Goal: Task Accomplishment & Management: Manage account settings

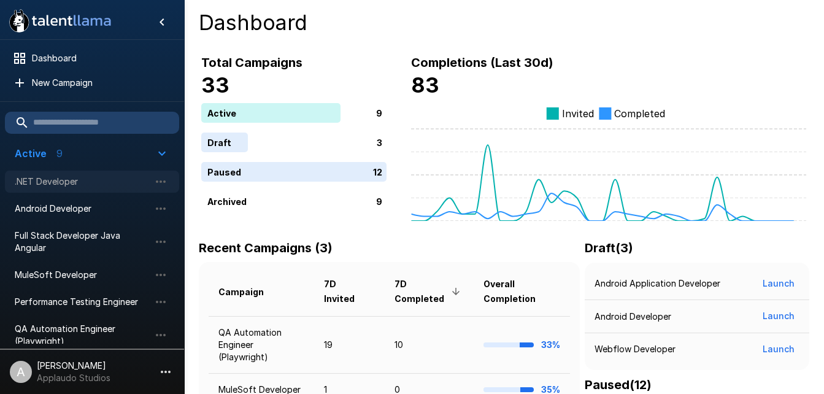
click at [55, 190] on div ".NET Developer" at bounding box center [92, 181] width 174 height 22
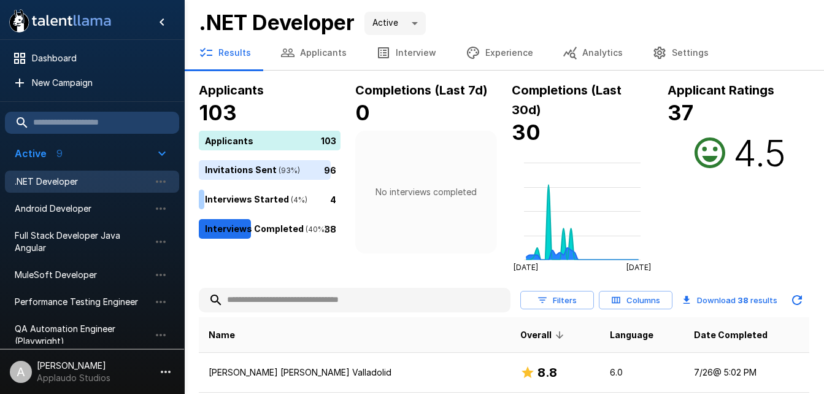
click at [86, 370] on p "[PERSON_NAME]" at bounding box center [74, 365] width 74 height 12
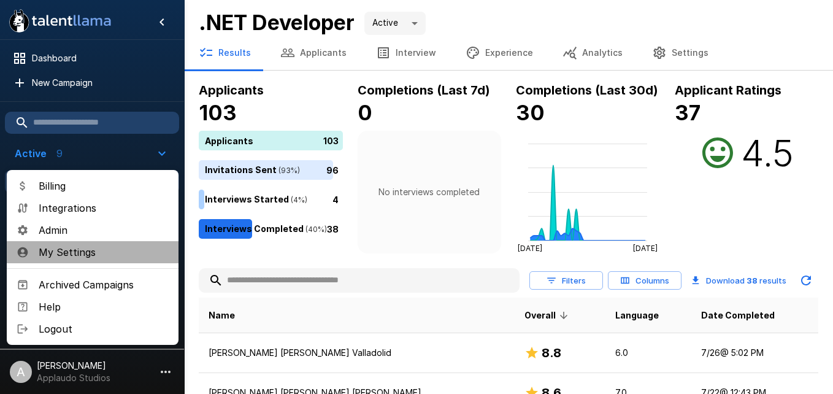
click at [110, 253] on span "My Settings" at bounding box center [104, 252] width 130 height 15
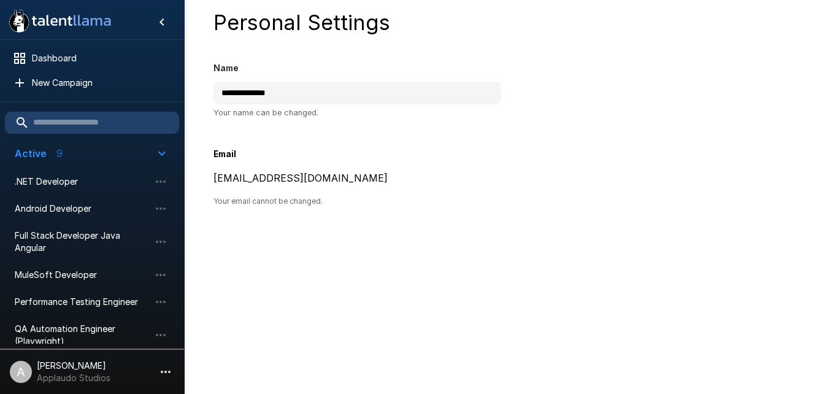
click at [104, 372] on p "Applaudo Studios" at bounding box center [74, 378] width 74 height 12
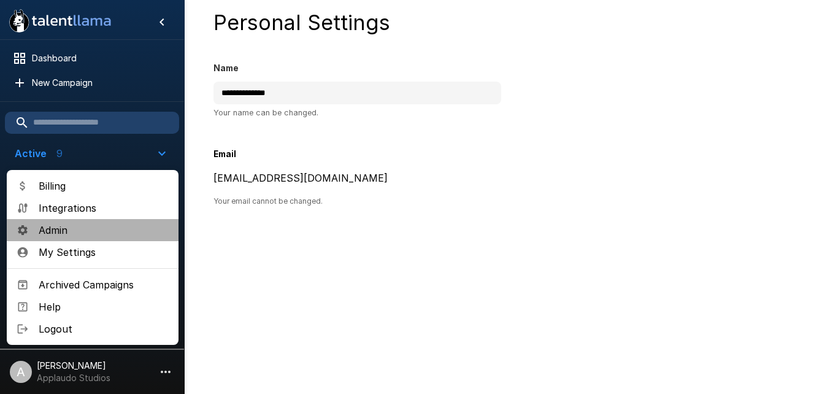
click at [77, 224] on span "Admin" at bounding box center [104, 230] width 130 height 15
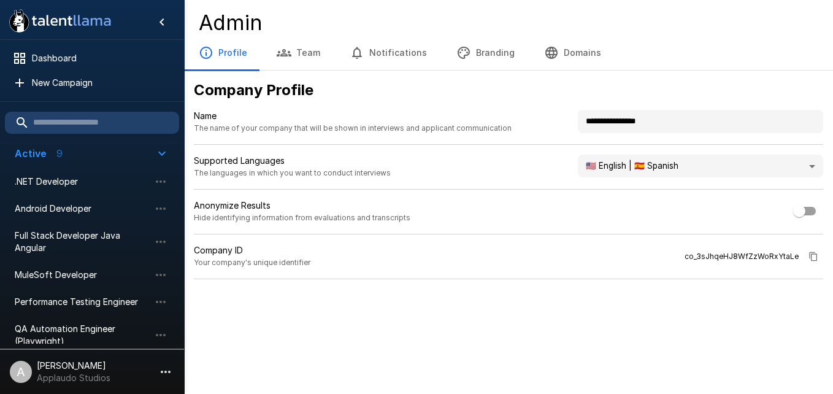
click at [294, 50] on button "Team" at bounding box center [298, 53] width 73 height 34
